Goal: Use online tool/utility: Use online tool/utility

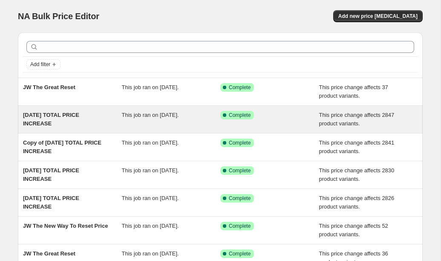
click at [57, 114] on span "[DATE] TOTAL PRICE INCREASE" at bounding box center [51, 119] width 56 height 15
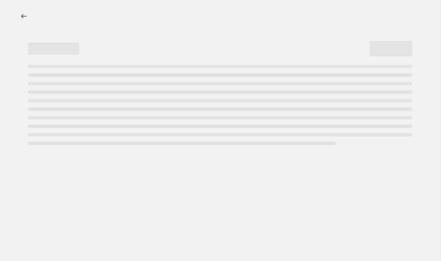
select select "ecap"
select select "no_change"
select select "not_equal"
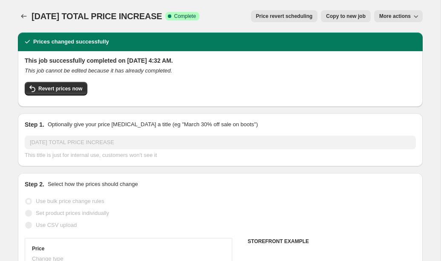
select select "tag"
click at [340, 18] on span "Copy to new job" at bounding box center [346, 16] width 40 height 7
select select "ecap"
select select "no_change"
select select "tag"
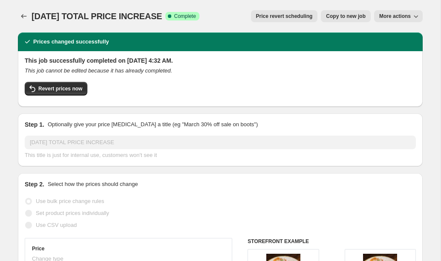
select select "not_equal"
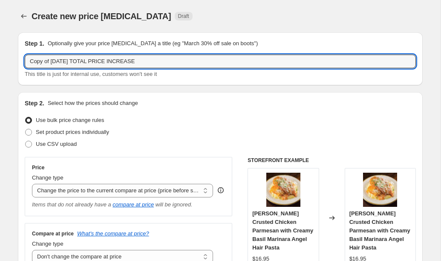
drag, startPoint x: 52, startPoint y: 62, endPoint x: -15, endPoint y: 59, distance: 67.4
click at [0, 59] on html "Home Settings Plans Skip to content Create new price [MEDICAL_DATA]. This page …" at bounding box center [220, 130] width 441 height 261
click at [44, 63] on input "[DATE] TOTAL PRICE INCREASE" at bounding box center [220, 62] width 391 height 14
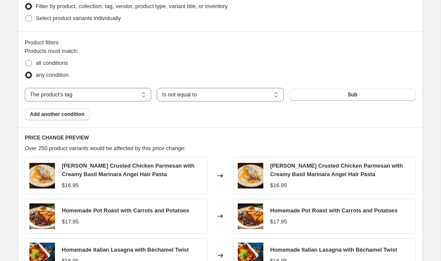
scroll to position [605, 0]
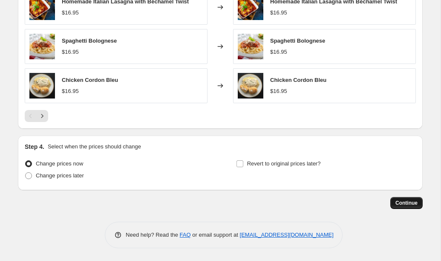
type input "[DATE] TOTAL PRICE INCREASE"
click at [405, 203] on span "Continue" at bounding box center [406, 202] width 22 height 7
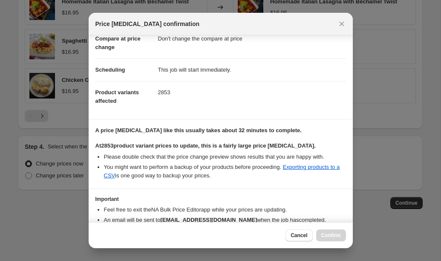
scroll to position [92, 0]
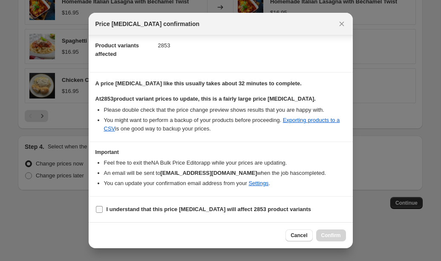
click at [98, 212] on input "I understand that this price [MEDICAL_DATA] will affect 2853 product variants" at bounding box center [99, 209] width 7 height 7
checkbox input "true"
click at [325, 235] on span "Confirm" at bounding box center [331, 235] width 20 height 7
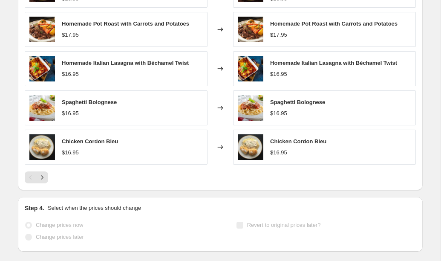
scroll to position [627, 0]
